Goal: Transaction & Acquisition: Book appointment/travel/reservation

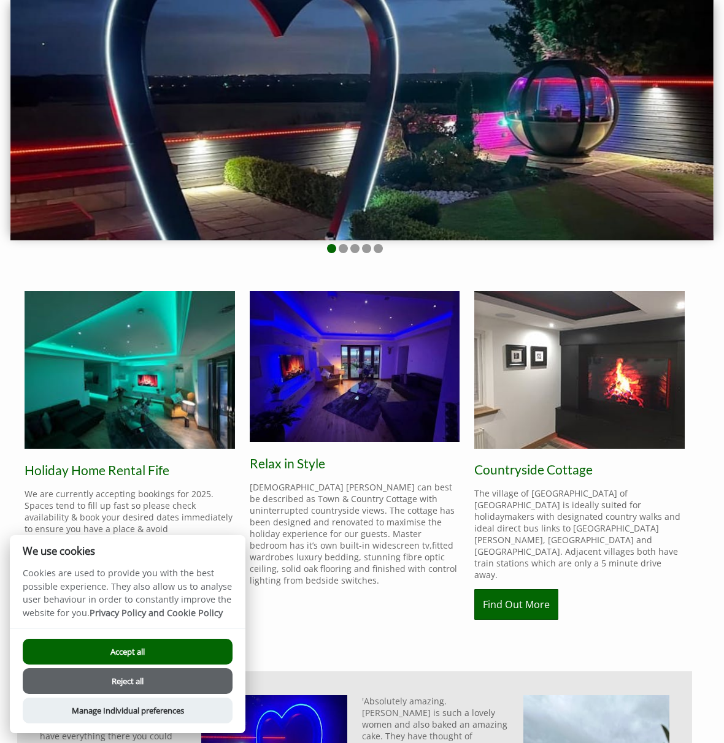
scroll to position [113, 0]
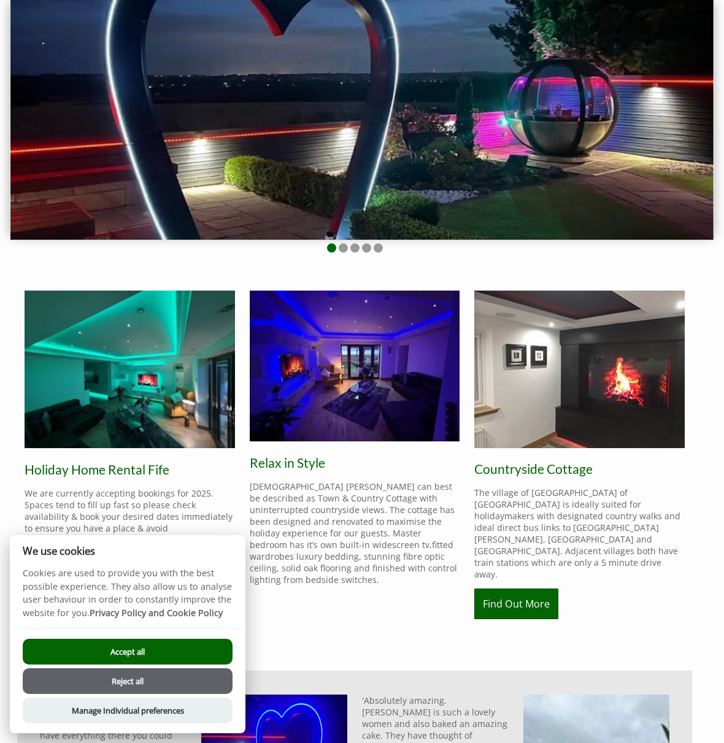
click at [121, 645] on button "Accept all" at bounding box center [128, 652] width 210 height 26
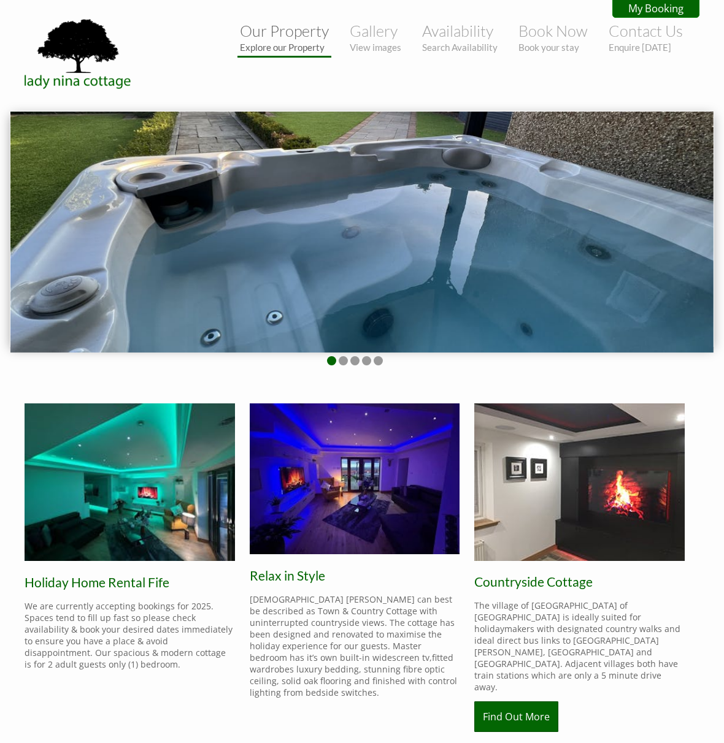
click at [301, 37] on link "Our Property Explore our Property" at bounding box center [284, 36] width 89 height 31
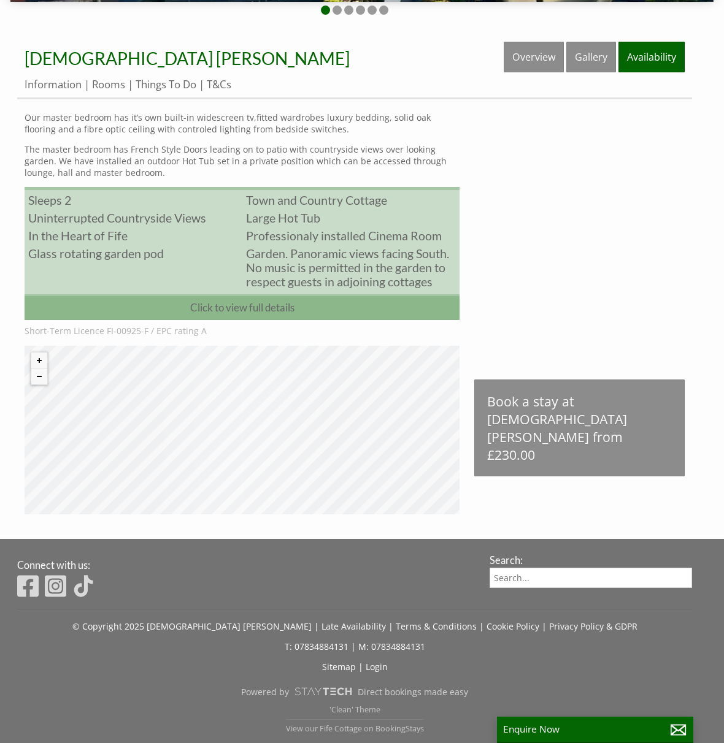
scroll to position [351, 0]
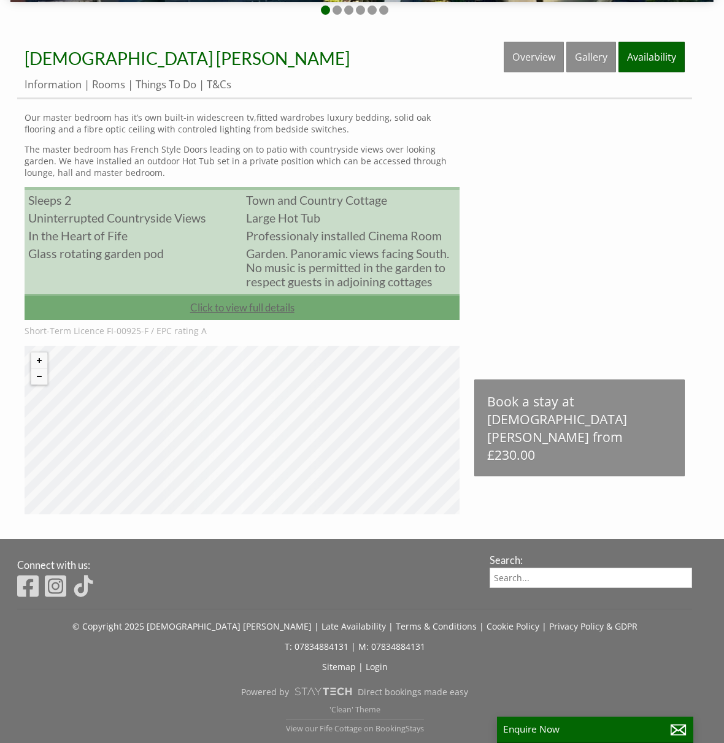
click at [263, 309] on link "Click to view full details" at bounding box center [242, 307] width 435 height 26
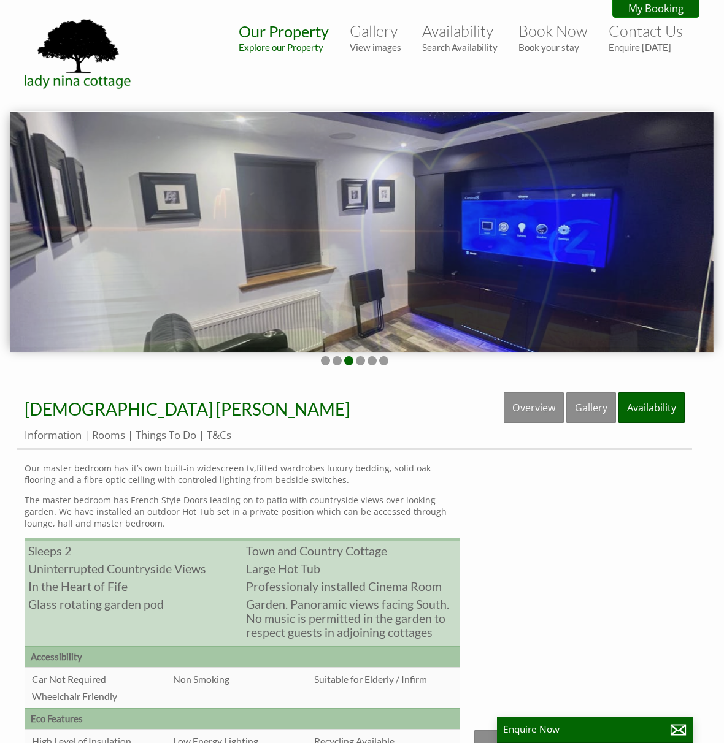
scroll to position [0, 0]
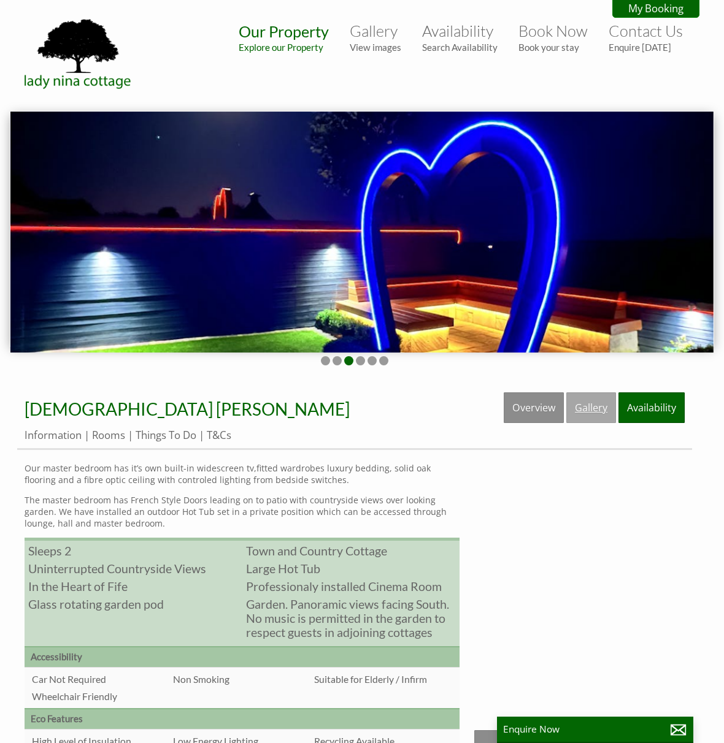
click at [590, 406] on link "Gallery" at bounding box center [591, 408] width 50 height 31
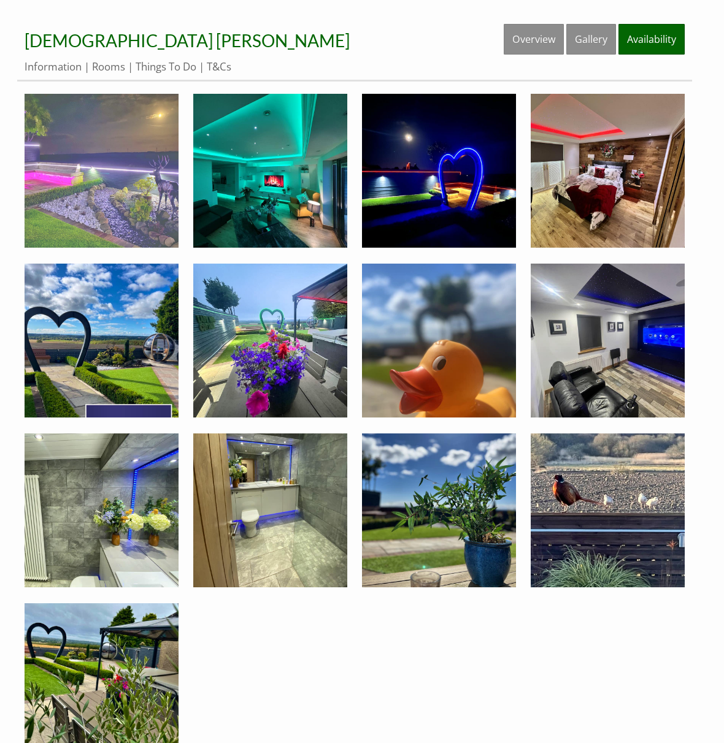
scroll to position [397, 0]
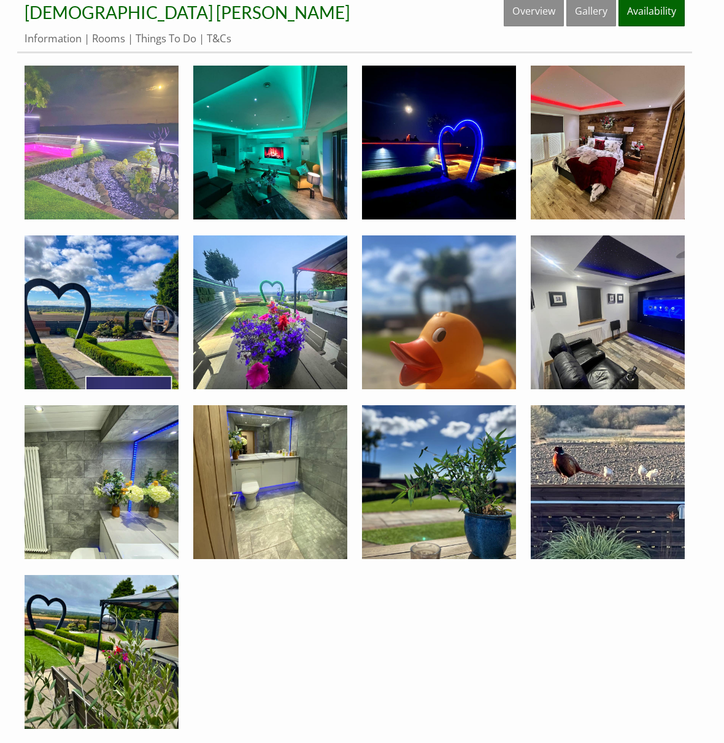
click at [67, 171] on img at bounding box center [102, 143] width 154 height 154
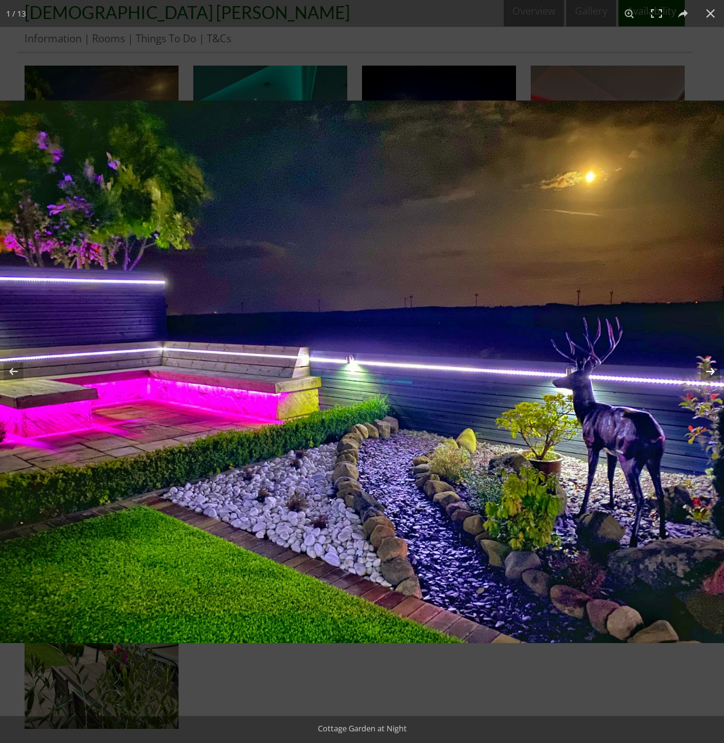
click at [711, 373] on button at bounding box center [702, 371] width 43 height 61
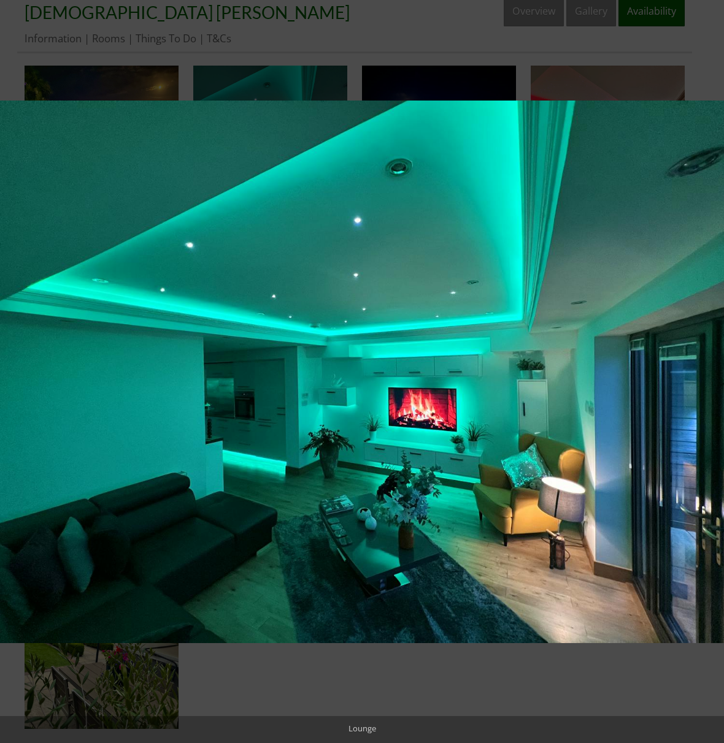
click at [711, 373] on button at bounding box center [702, 371] width 43 height 61
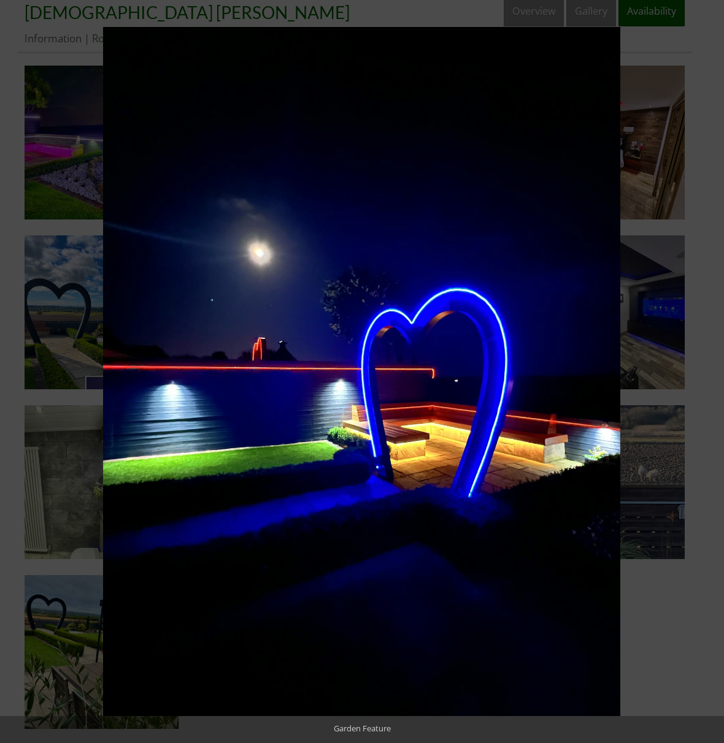
click at [711, 373] on button at bounding box center [702, 371] width 43 height 61
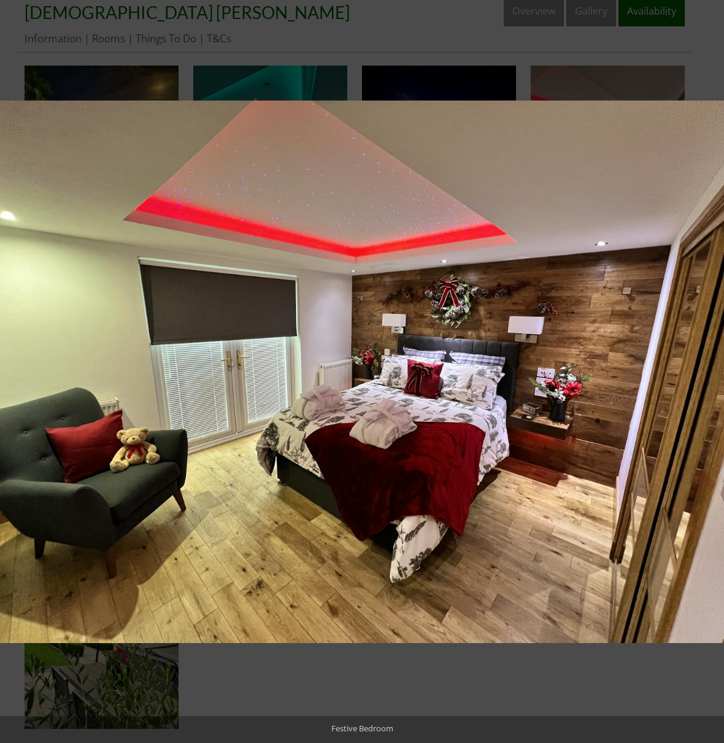
click at [711, 373] on button at bounding box center [702, 371] width 43 height 61
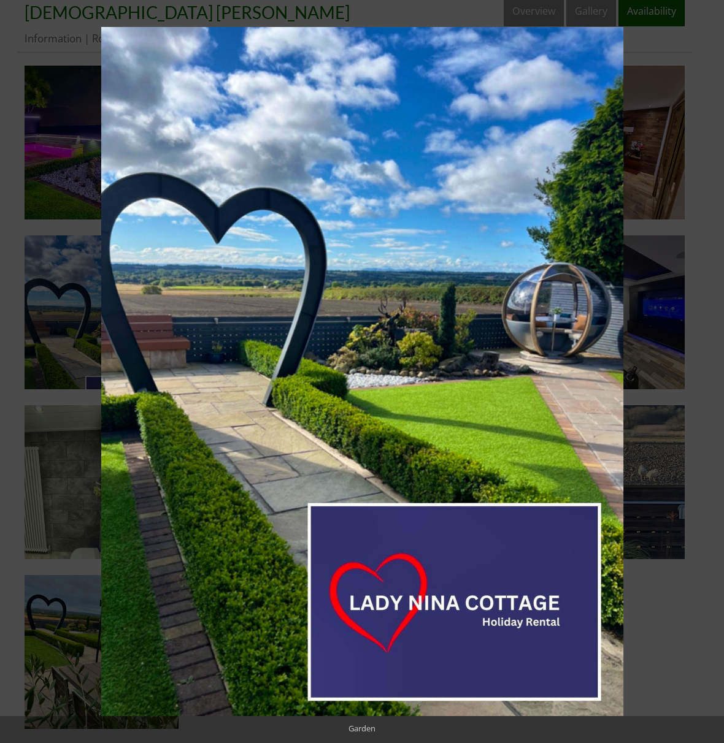
click at [711, 373] on button at bounding box center [702, 371] width 43 height 61
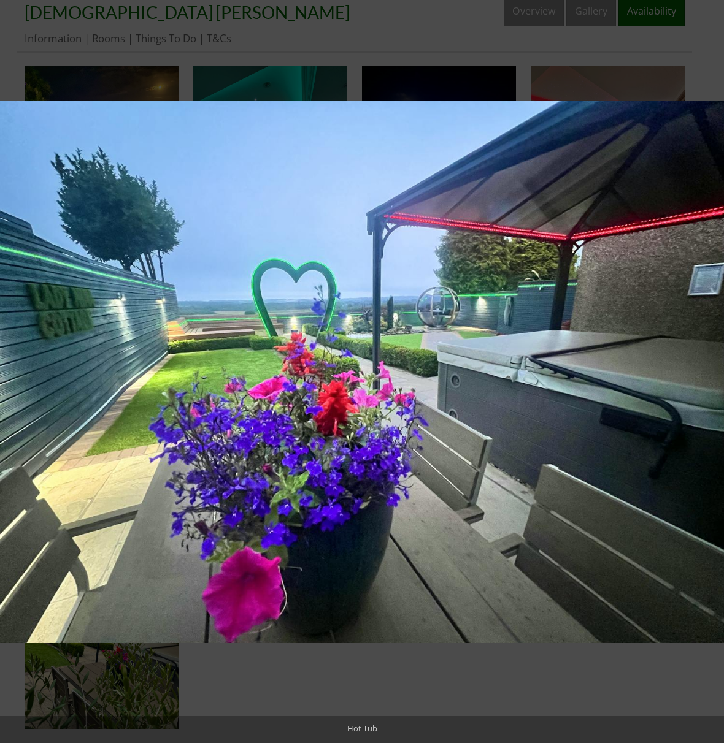
click at [711, 373] on button at bounding box center [702, 371] width 43 height 61
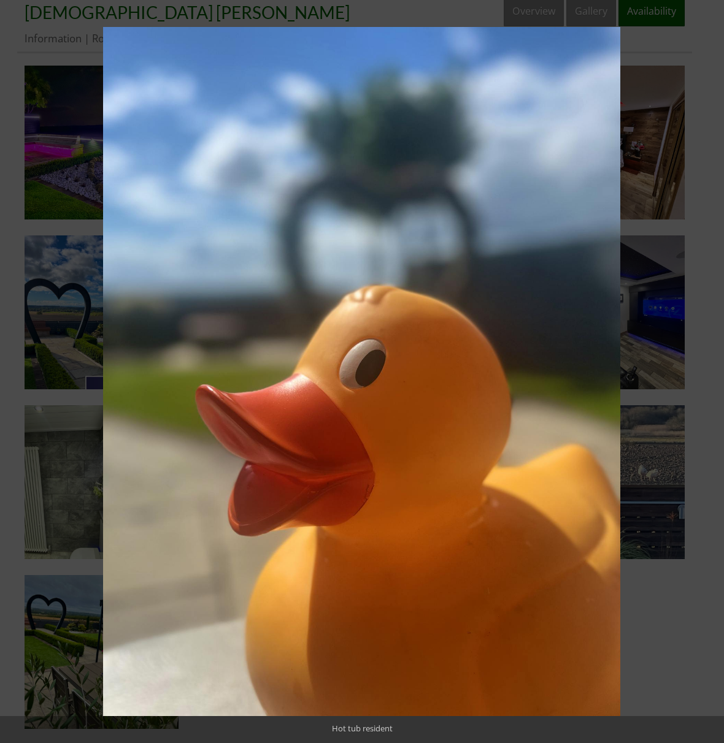
click at [711, 373] on button at bounding box center [702, 371] width 43 height 61
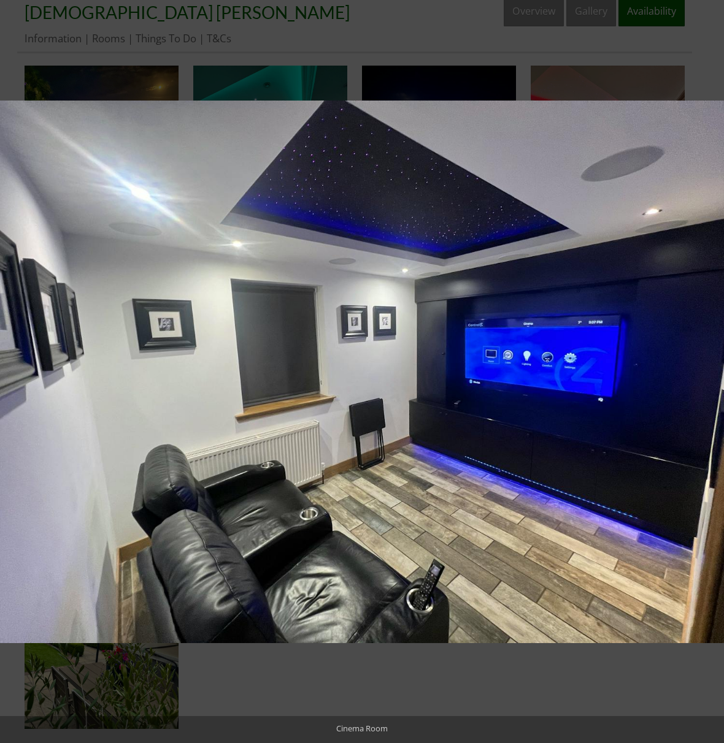
click at [711, 373] on button at bounding box center [702, 371] width 43 height 61
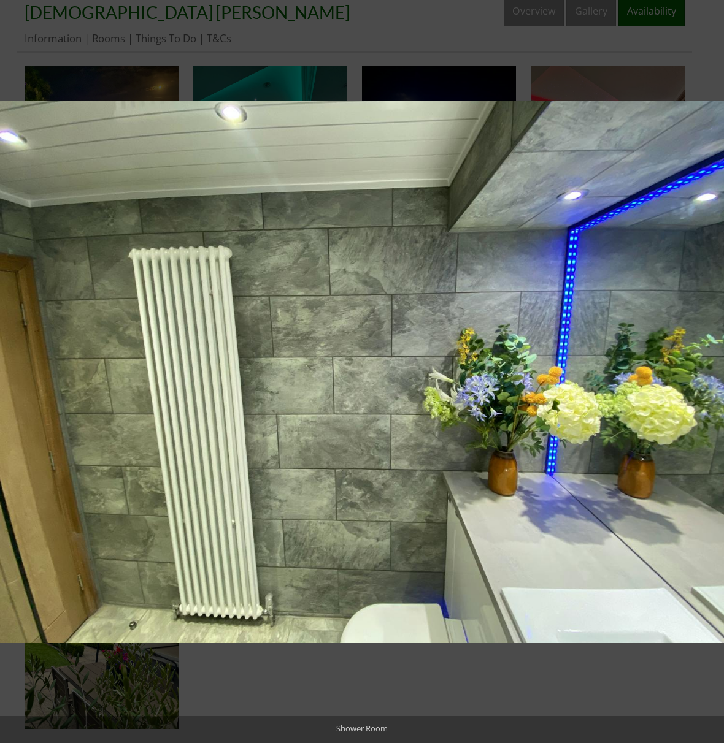
click at [711, 373] on button at bounding box center [702, 371] width 43 height 61
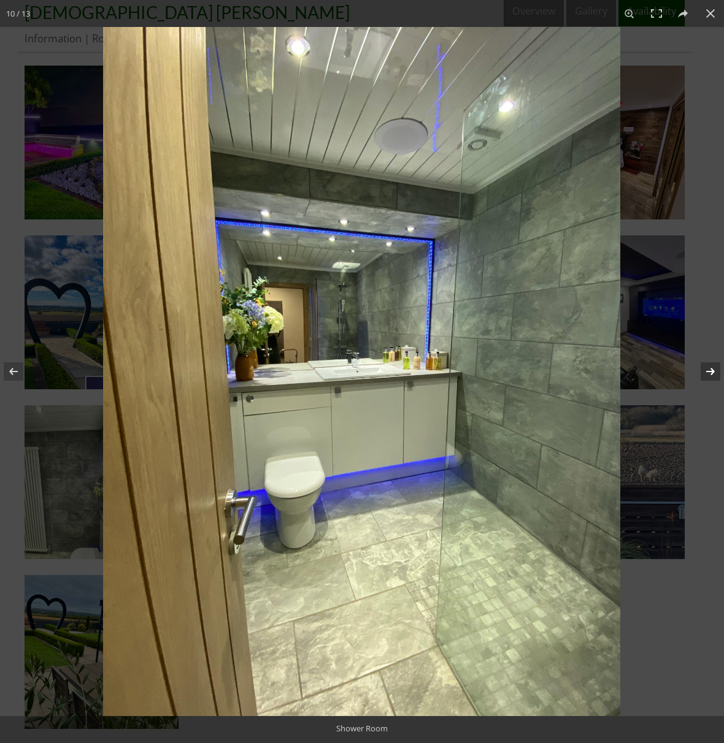
click at [705, 369] on button at bounding box center [702, 371] width 43 height 61
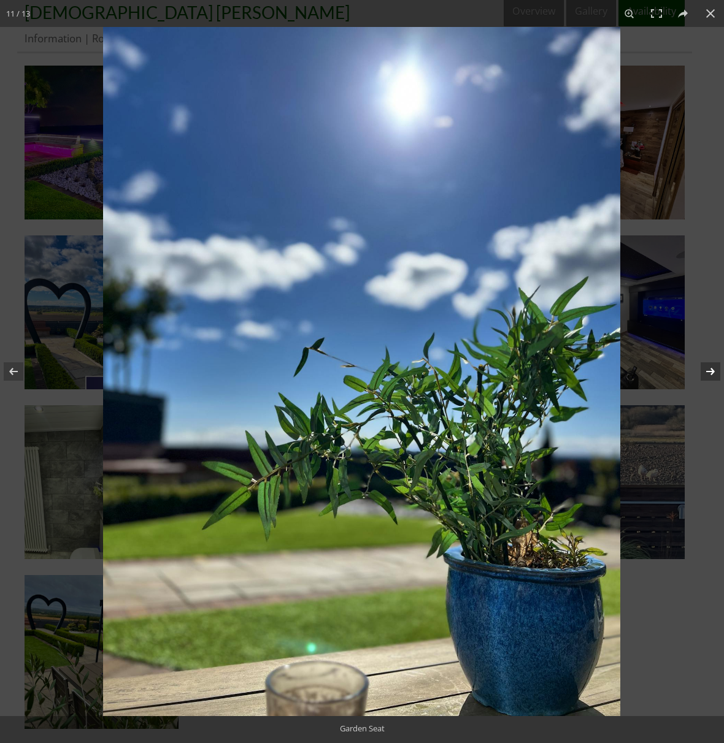
click at [705, 369] on button at bounding box center [702, 371] width 43 height 61
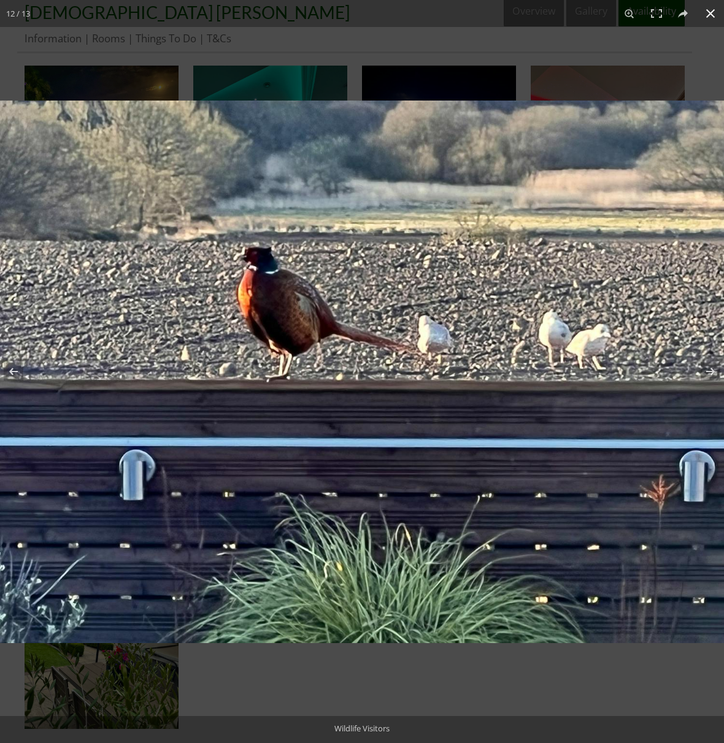
click at [707, 16] on button at bounding box center [710, 13] width 27 height 27
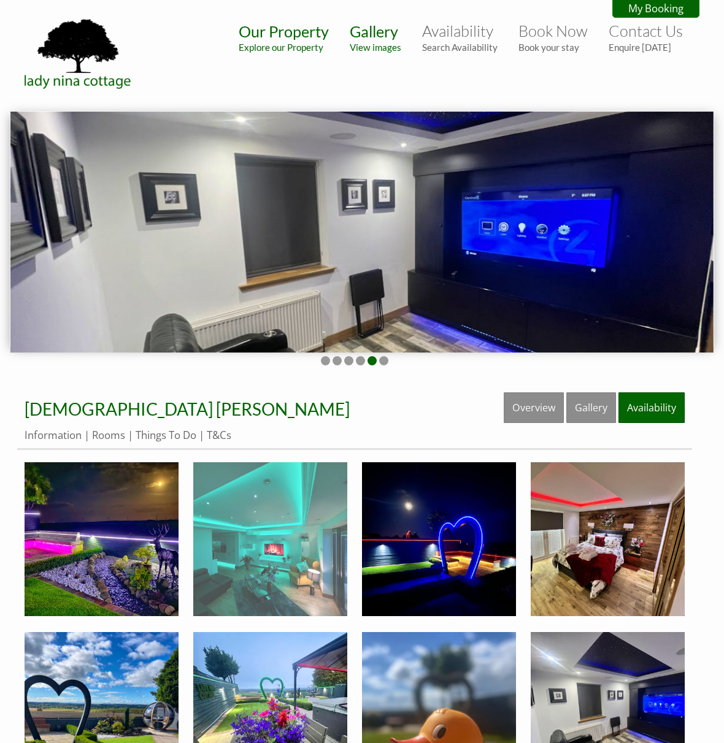
scroll to position [0, 0]
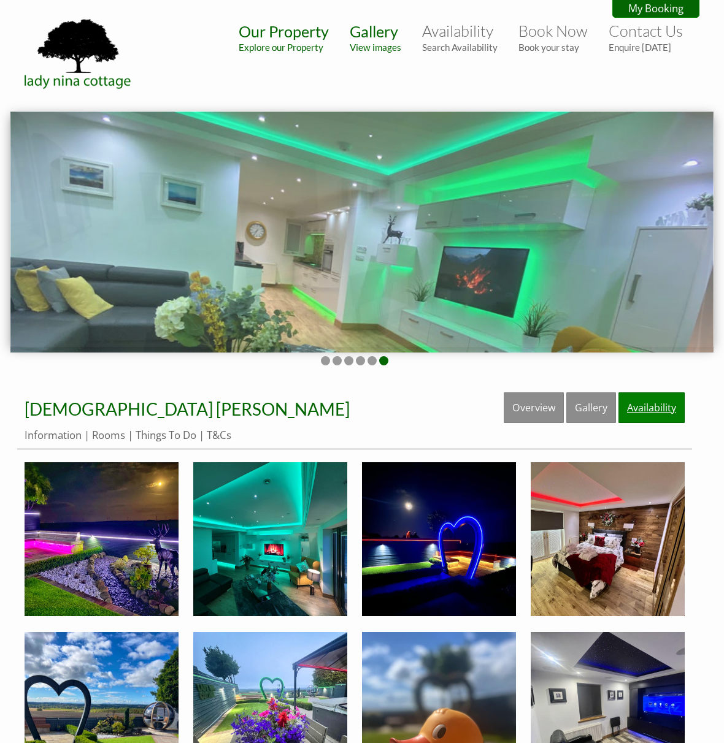
click at [650, 412] on link "Availability" at bounding box center [651, 408] width 66 height 31
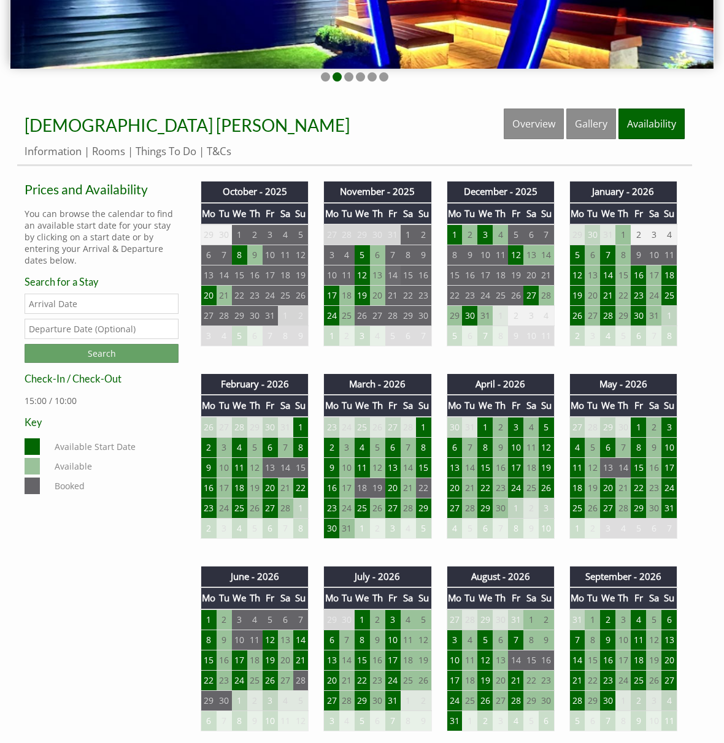
scroll to position [282, 0]
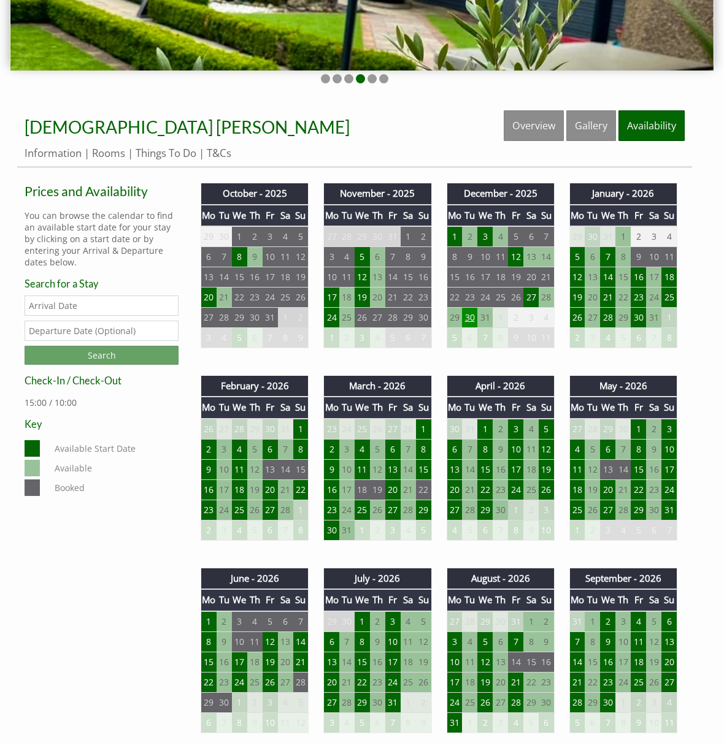
click at [467, 318] on td "30" at bounding box center [469, 318] width 15 height 20
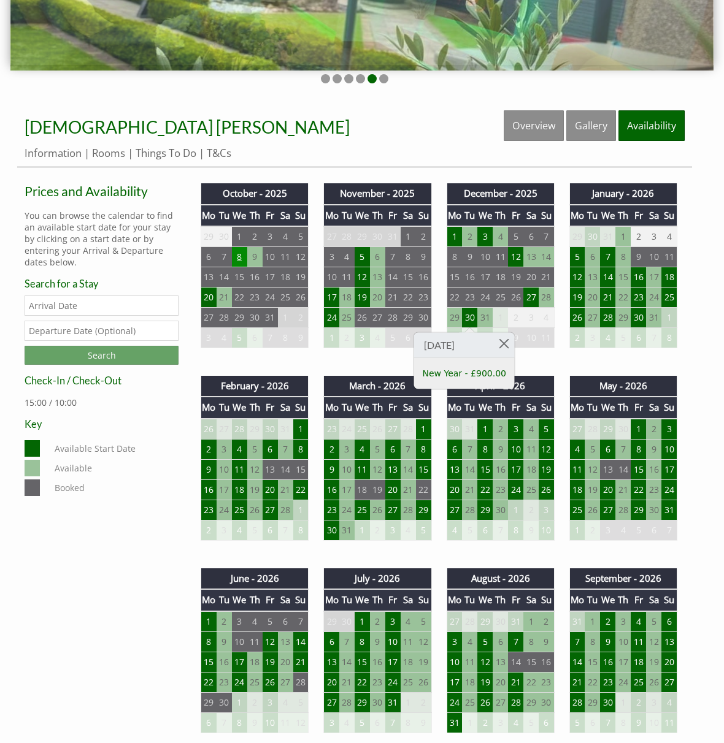
click at [239, 258] on td "8" at bounding box center [239, 257] width 15 height 20
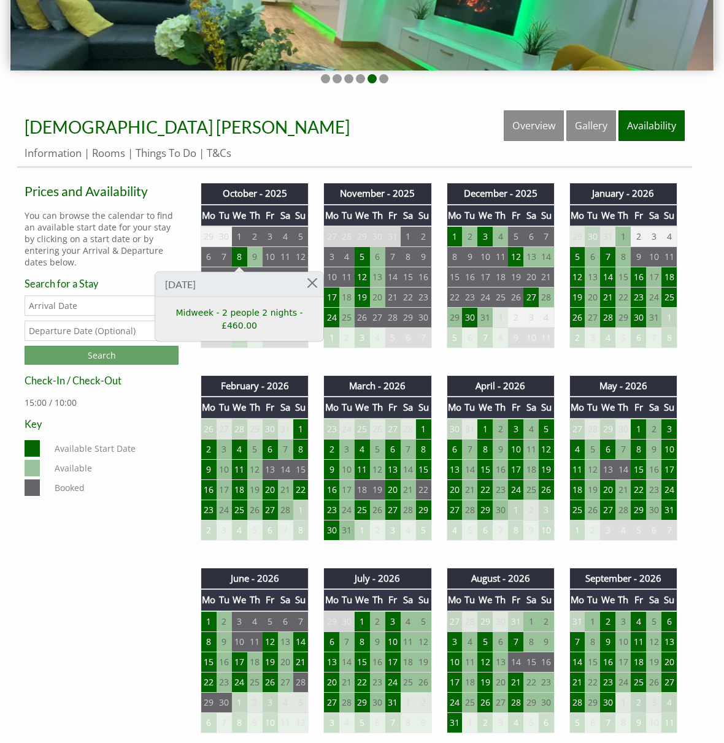
click at [152, 440] on dd "Available Start Date" at bounding box center [113, 448] width 123 height 17
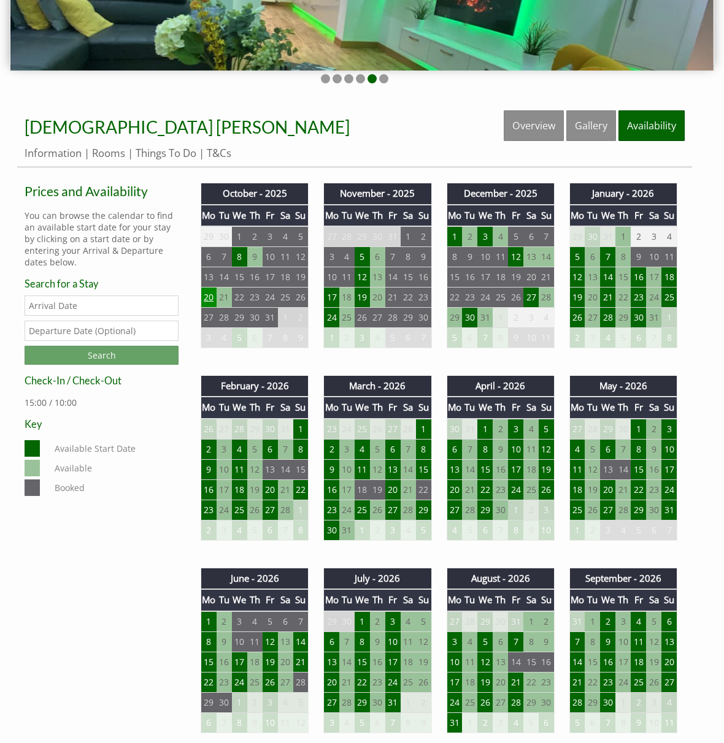
click at [212, 299] on td "20" at bounding box center [208, 298] width 15 height 20
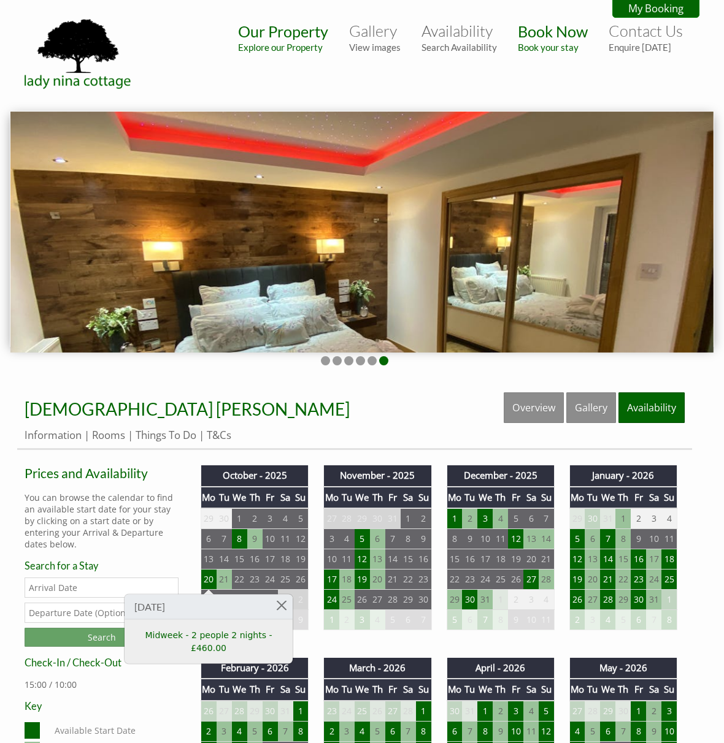
scroll to position [0, 0]
